Goal: Task Accomplishment & Management: Manage account settings

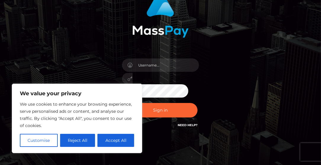
scroll to position [59, 0]
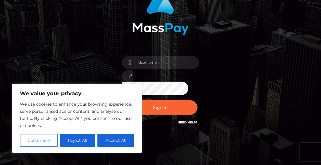
click at [48, 140] on button "Customise" at bounding box center [39, 139] width 38 height 13
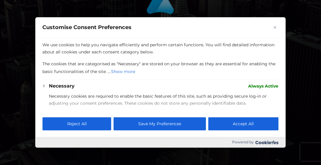
click at [250, 86] on span "Always Active" at bounding box center [263, 85] width 30 height 7
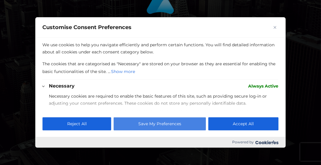
click at [180, 121] on button "Save My Preferences" at bounding box center [160, 123] width 92 height 13
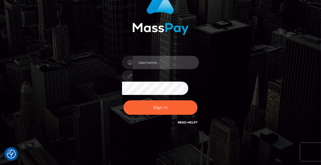
click at [163, 61] on input "text" at bounding box center [166, 62] width 66 height 13
type input "[EMAIL_ADDRESS][DOMAIN_NAME]"
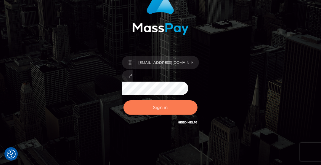
click at [159, 107] on button "Sign in" at bounding box center [160, 107] width 74 height 15
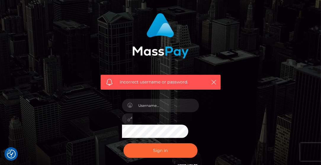
scroll to position [39, 0]
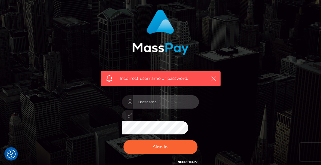
click at [161, 102] on input "text" at bounding box center [166, 101] width 66 height 13
click at [163, 102] on input "text" at bounding box center [166, 101] width 66 height 13
type input "[EMAIL_ADDRESS][DOMAIN_NAME]"
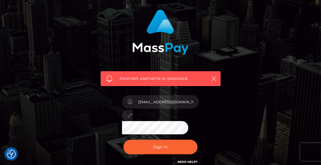
click at [116, 116] on div "Incorrect username or password. aldavisxx@gmail.com" at bounding box center [160, 87] width 129 height 164
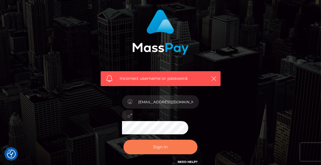
click at [147, 147] on button "Sign in" at bounding box center [160, 146] width 74 height 15
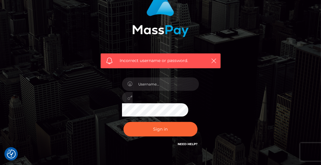
scroll to position [59, 0]
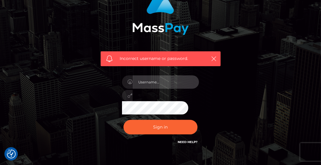
click at [142, 82] on input "text" at bounding box center [166, 81] width 66 height 13
type input "[EMAIL_ADDRESS][DOMAIN_NAME]"
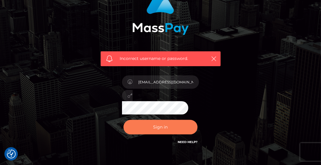
click at [161, 129] on button "Sign in" at bounding box center [160, 127] width 74 height 15
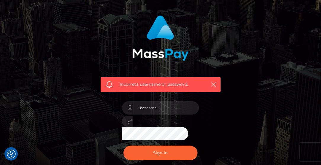
scroll to position [39, 0]
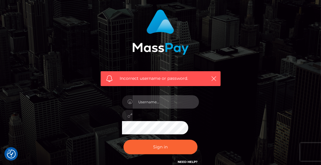
click at [164, 101] on input "text" at bounding box center [166, 101] width 66 height 13
type input "volitioneer"
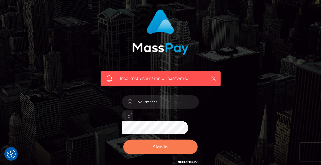
click at [152, 146] on button "Sign in" at bounding box center [160, 146] width 74 height 15
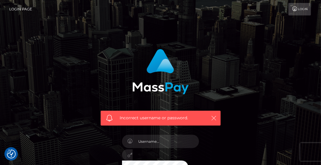
click at [213, 117] on icon "button" at bounding box center [214, 118] width 6 height 6
click at [214, 118] on icon "button" at bounding box center [214, 118] width 6 height 6
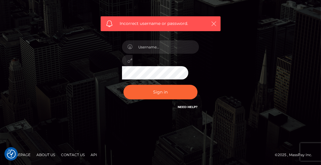
scroll to position [94, 0]
click at [58, 127] on div "Incorrect username or password." at bounding box center [160, 35] width 321 height 259
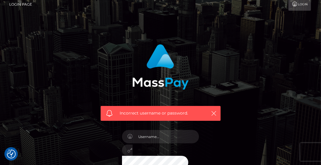
scroll to position [0, 0]
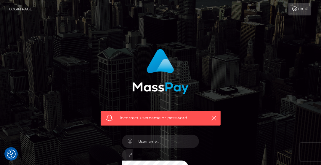
click at [301, 9] on link "Login" at bounding box center [299, 9] width 22 height 12
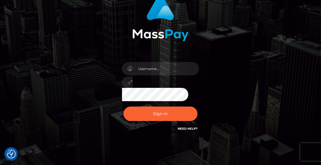
scroll to position [59, 0]
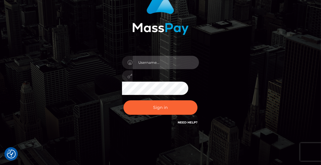
click at [176, 61] on input "text" at bounding box center [166, 62] width 66 height 13
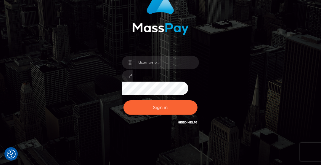
click at [213, 36] on div "Sign in" at bounding box center [160, 57] width 129 height 145
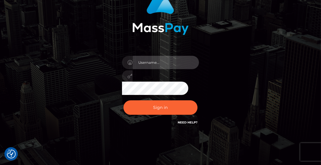
click at [139, 62] on input "text" at bounding box center [166, 62] width 66 height 13
type input "[EMAIL_ADDRESS][DOMAIN_NAME]"
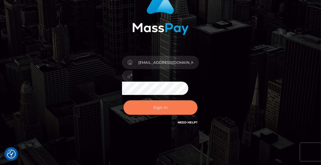
click at [162, 105] on button "Sign in" at bounding box center [160, 107] width 74 height 15
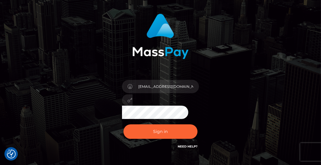
scroll to position [15, 0]
